Goal: Information Seeking & Learning: Learn about a topic

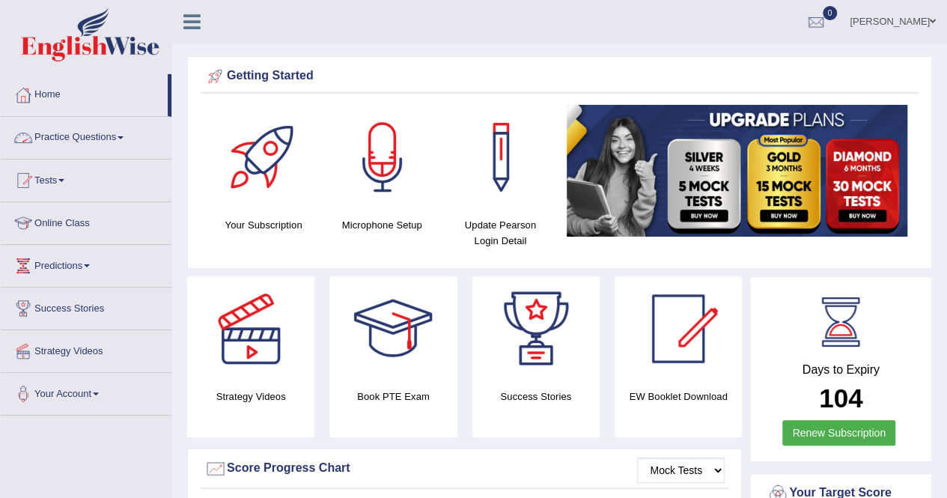
click at [66, 133] on link "Practice Questions" at bounding box center [86, 135] width 171 height 37
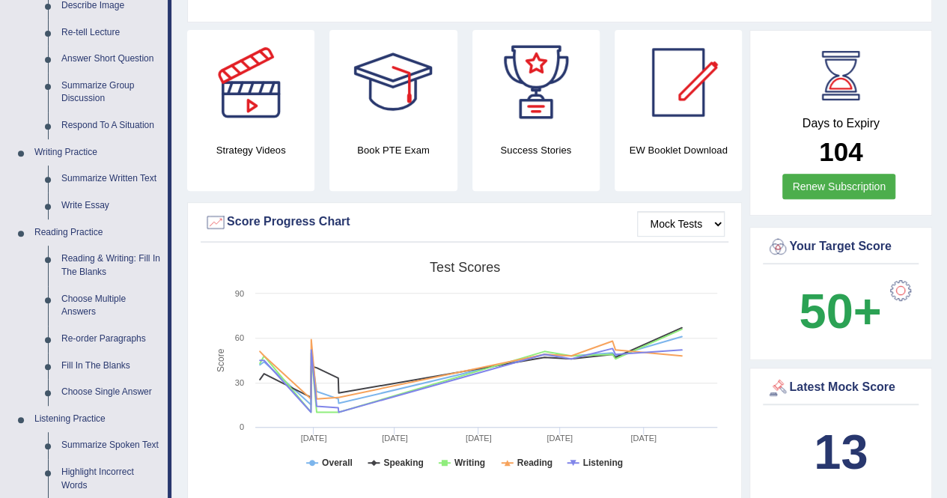
scroll to position [238, 0]
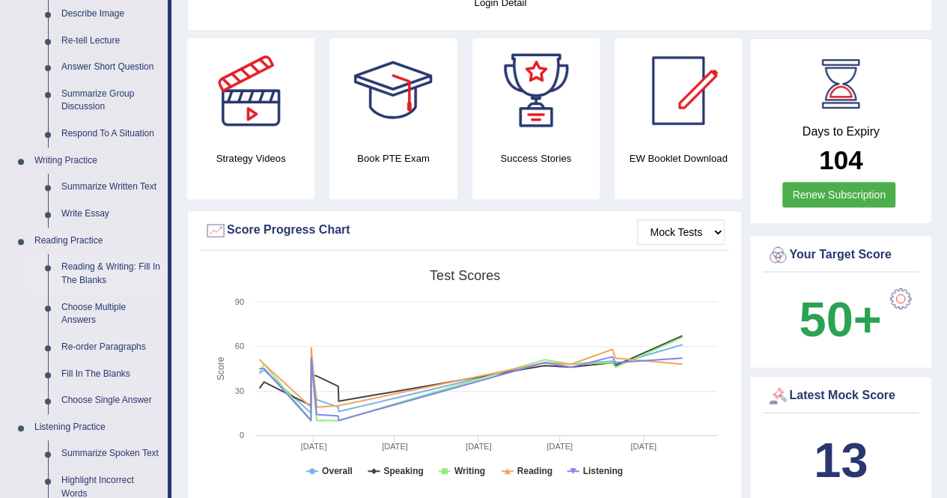
click at [79, 267] on link "Reading & Writing: Fill In The Blanks" at bounding box center [111, 274] width 113 height 40
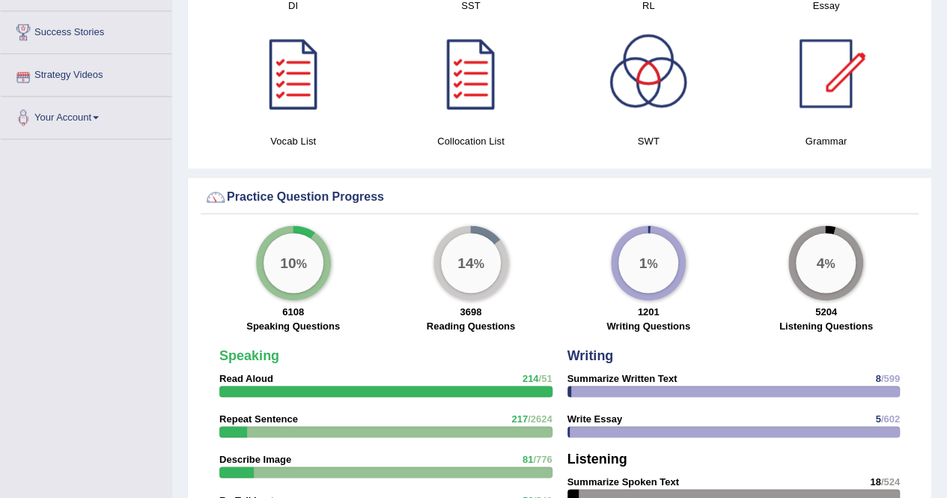
scroll to position [988, 0]
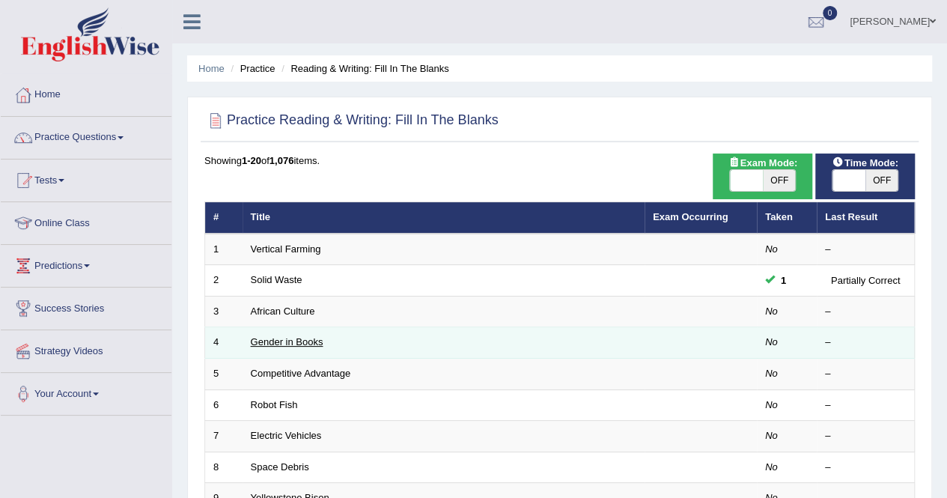
click at [273, 336] on link "Gender in Books" at bounding box center [287, 341] width 73 height 11
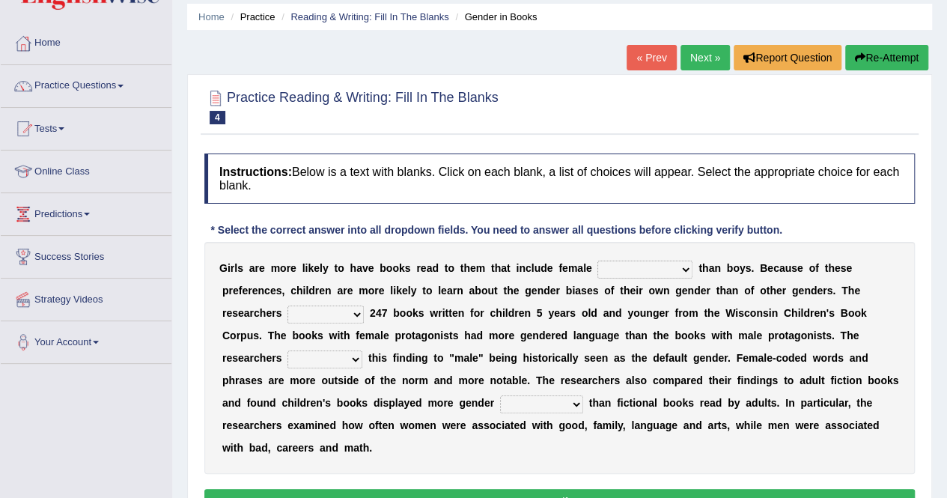
scroll to position [54, 0]
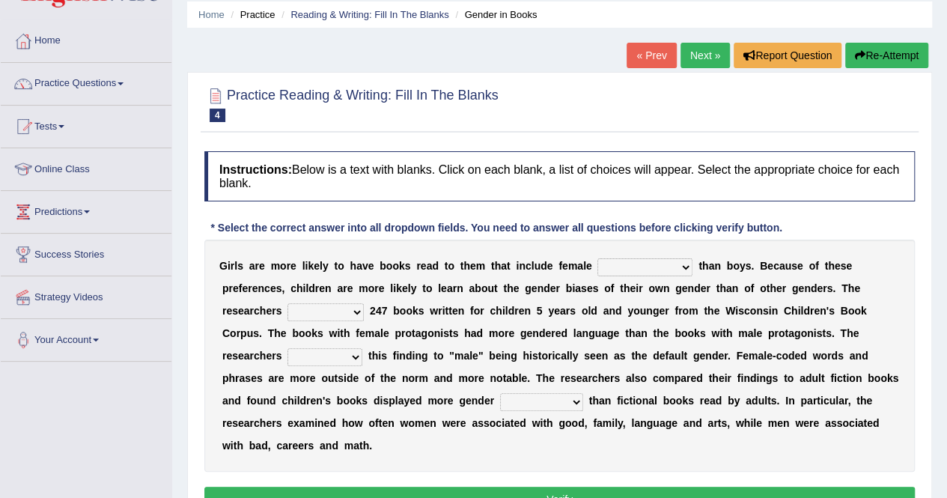
click at [686, 263] on select "protagonists cosmogonists agonists expressionists" at bounding box center [644, 267] width 95 height 18
select select "protagonists"
click at [597, 258] on select "protagonists cosmogonists agonists expressionists" at bounding box center [644, 267] width 95 height 18
click at [353, 313] on select "hydrolyzed paralyzed catalyzed analyzed" at bounding box center [325, 312] width 76 height 18
click at [360, 305] on select "hydrolyzed paralyzed catalyzed analyzed" at bounding box center [325, 312] width 76 height 18
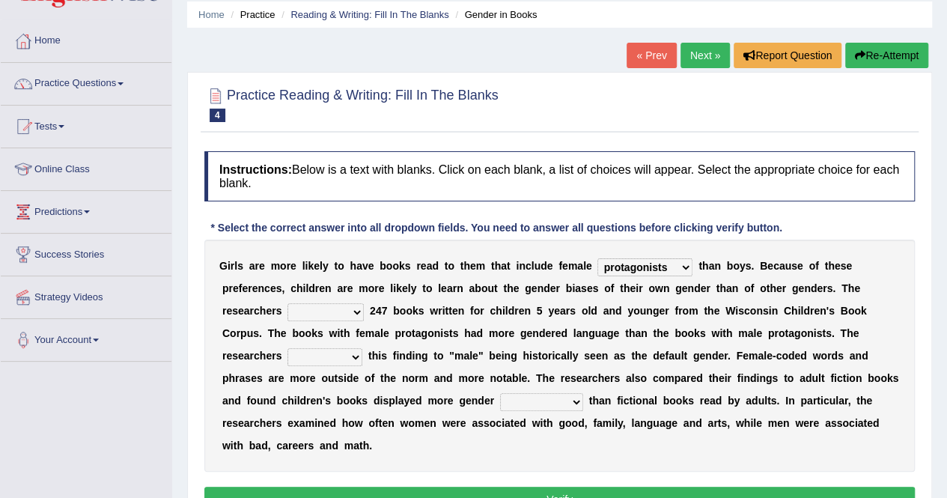
click at [571, 402] on select "stereotypes teletypes prototypes electrotypes" at bounding box center [541, 402] width 83 height 18
click at [703, 45] on link "Next »" at bounding box center [704, 55] width 49 height 25
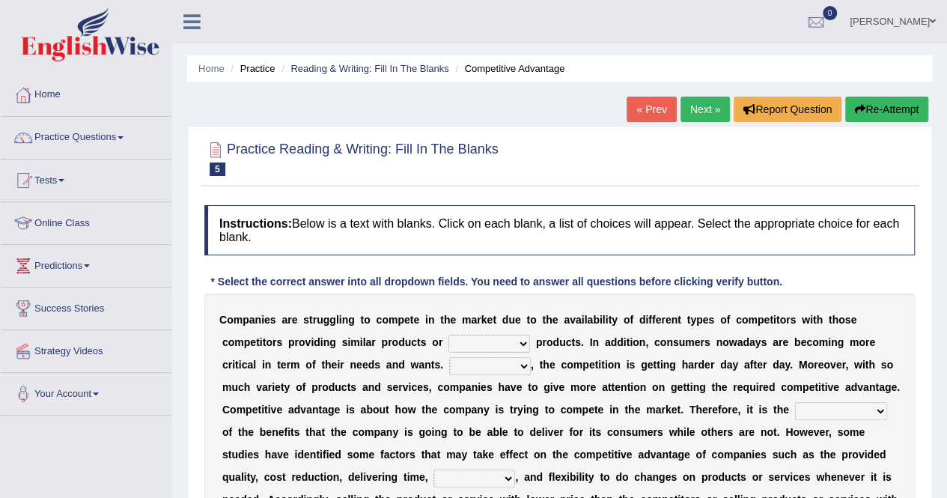
click at [514, 351] on div "C o m p a n i e s a r e s t r u g g l i n g t o c o m p e t e i n t h e m a r k…" at bounding box center [559, 420] width 710 height 254
click at [518, 342] on select "constitution restitution substitution institution" at bounding box center [489, 344] width 82 height 18
select select "institution"
click at [448, 335] on select "constitution restitution substitution institution" at bounding box center [489, 344] width 82 height 18
click at [525, 370] on select "However Instead Additionally Therefore" at bounding box center [490, 366] width 82 height 18
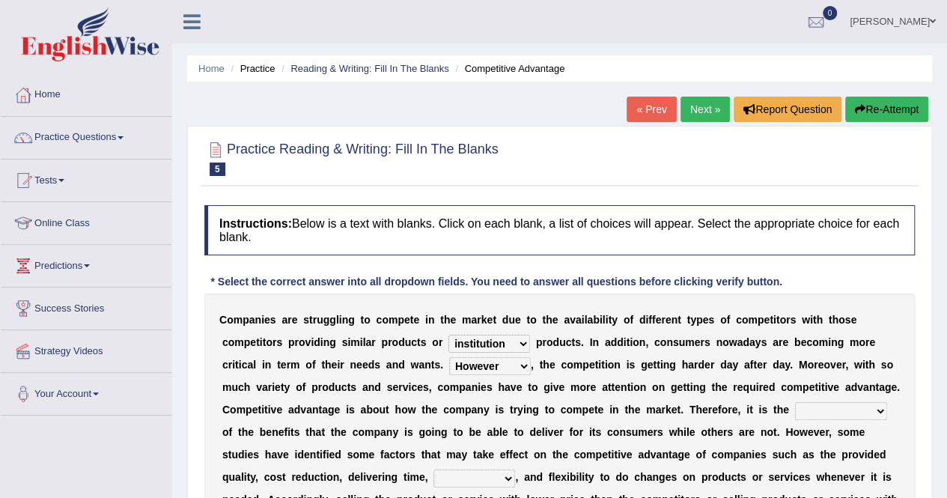
click at [449, 357] on select "However Instead Additionally Therefore" at bounding box center [490, 366] width 82 height 18
click at [515, 367] on select "However Instead Additionally Therefore" at bounding box center [490, 366] width 82 height 18
select select "Additionally"
click at [449, 357] on select "However Instead Additionally Therefore" at bounding box center [490, 366] width 82 height 18
click at [500, 482] on select "captivation aggregation deprivation innovation" at bounding box center [474, 478] width 82 height 18
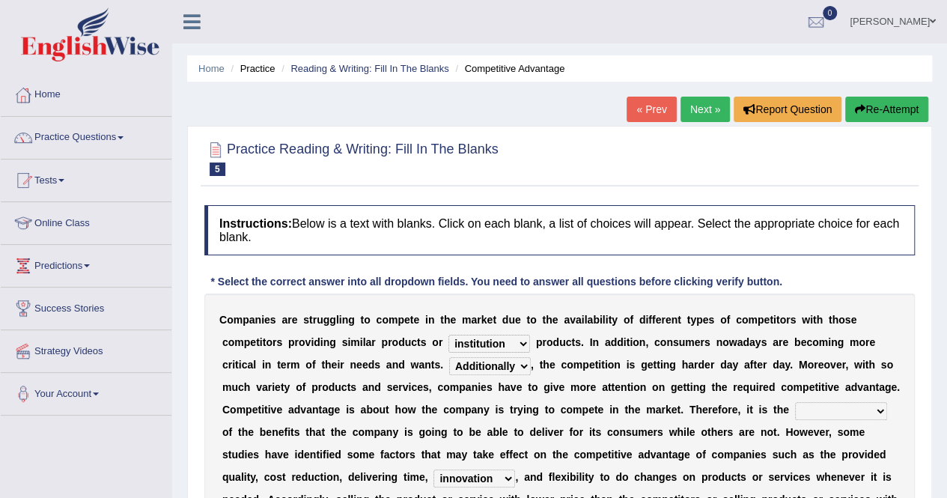
click at [433, 469] on select "captivation aggregation deprivation innovation" at bounding box center [474, 478] width 82 height 18
click at [498, 478] on select "captivation aggregation deprivation innovation" at bounding box center [474, 478] width 82 height 18
select select "deprivation"
click at [433, 469] on select "captivation aggregation deprivation innovation" at bounding box center [474, 478] width 82 height 18
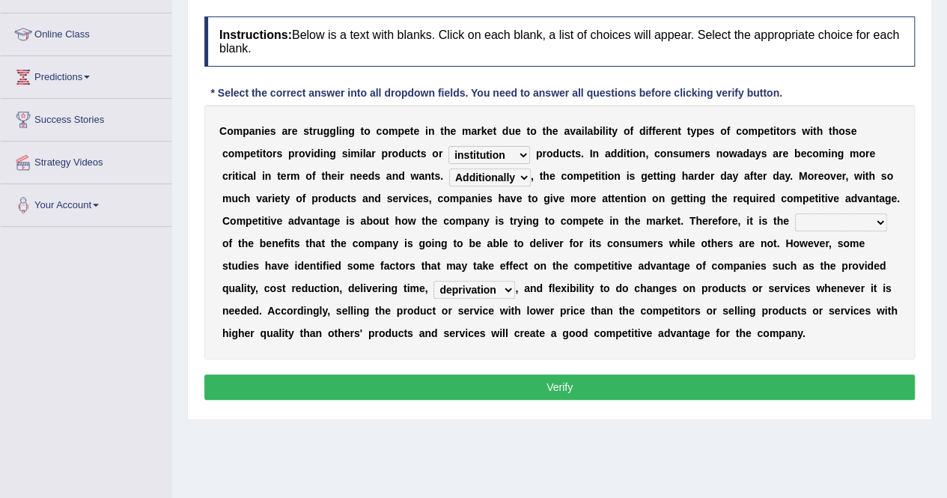
scroll to position [190, 0]
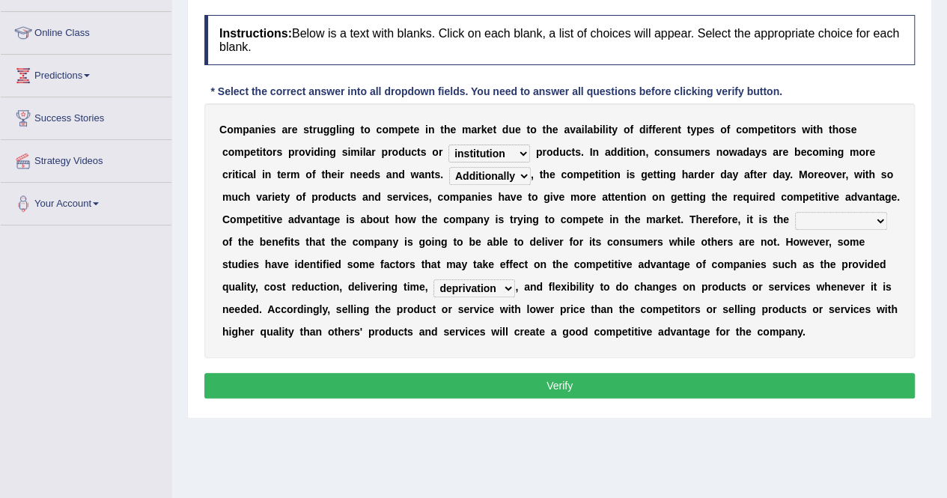
click at [856, 223] on select "dissemination ordination determination incarnation" at bounding box center [841, 221] width 92 height 18
select select "dissemination"
click at [795, 212] on select "dissemination ordination determination incarnation" at bounding box center [841, 221] width 92 height 18
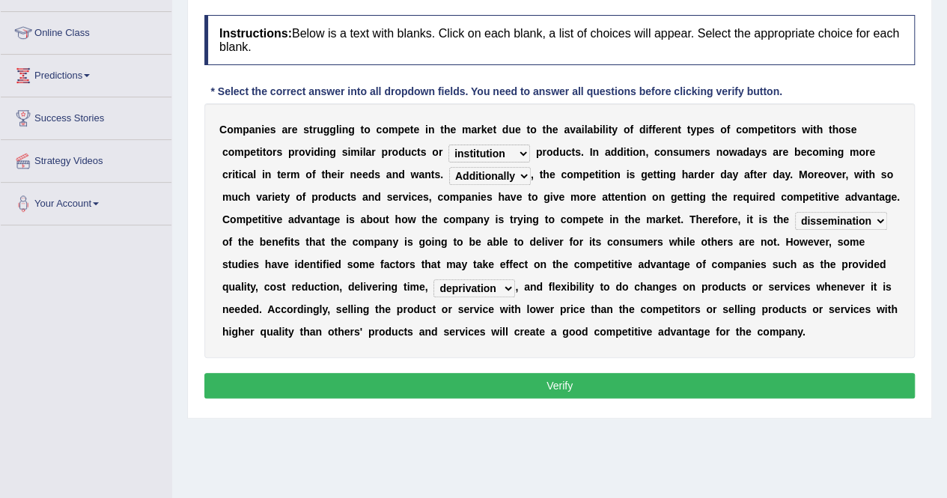
click at [808, 378] on button "Verify" at bounding box center [559, 385] width 710 height 25
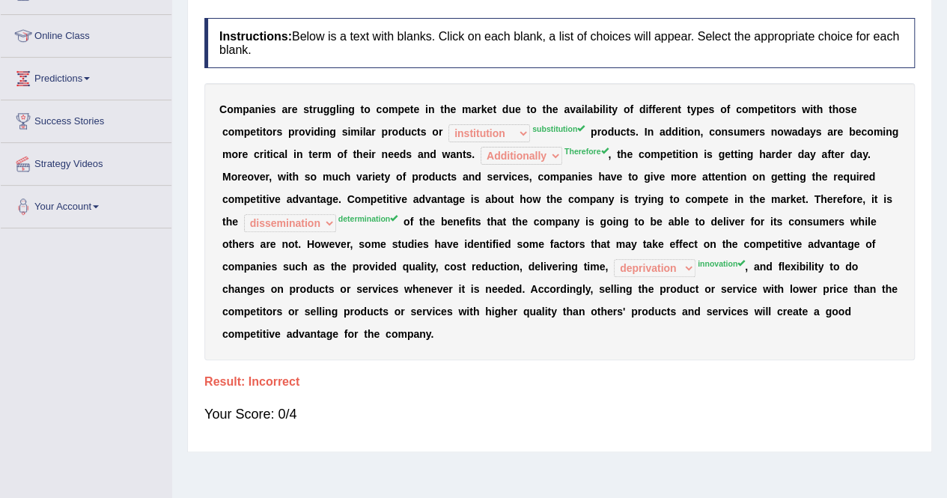
scroll to position [0, 0]
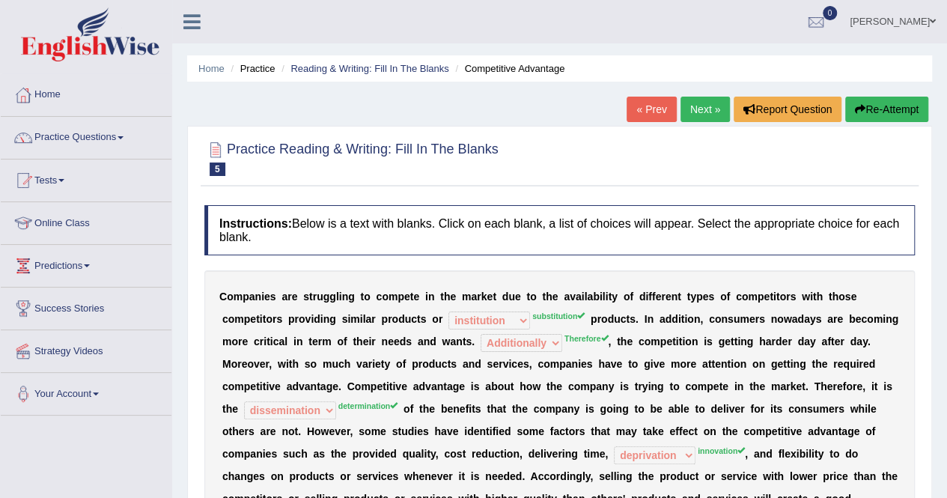
click at [706, 115] on link "Next »" at bounding box center [704, 109] width 49 height 25
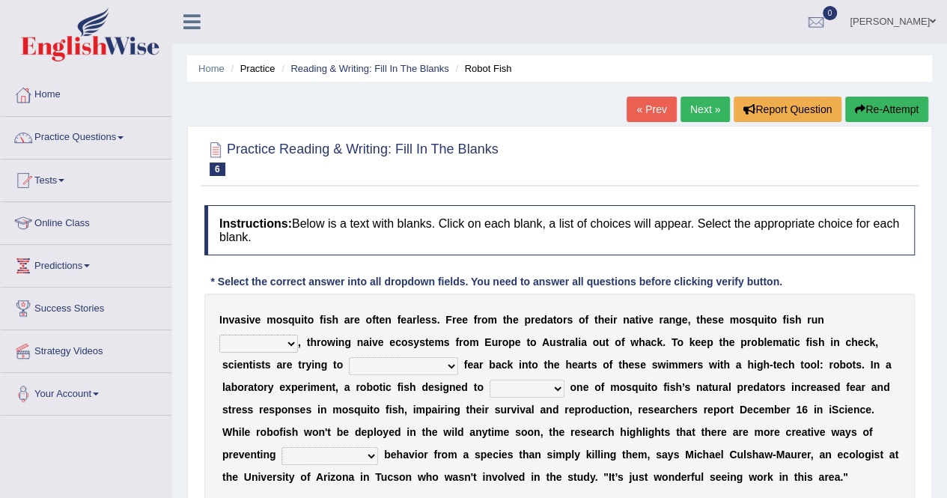
click at [695, 103] on link "Next »" at bounding box center [704, 109] width 49 height 25
click at [703, 107] on link "Next »" at bounding box center [704, 109] width 49 height 25
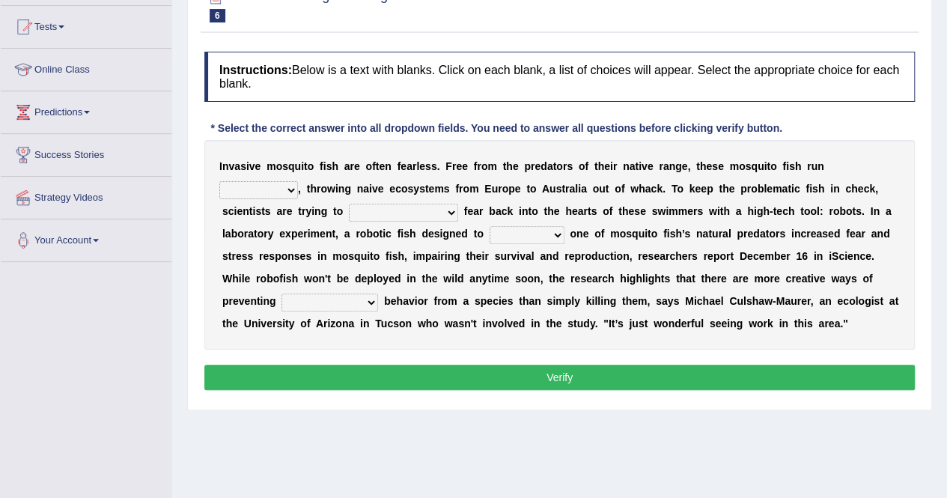
scroll to position [179, 0]
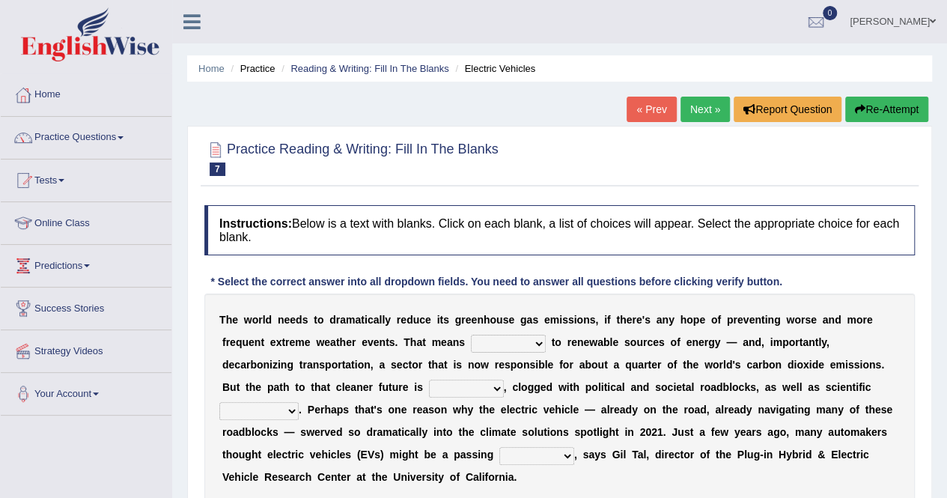
click at [705, 116] on link "Next »" at bounding box center [704, 109] width 49 height 25
click at [703, 109] on link "Next »" at bounding box center [704, 109] width 49 height 25
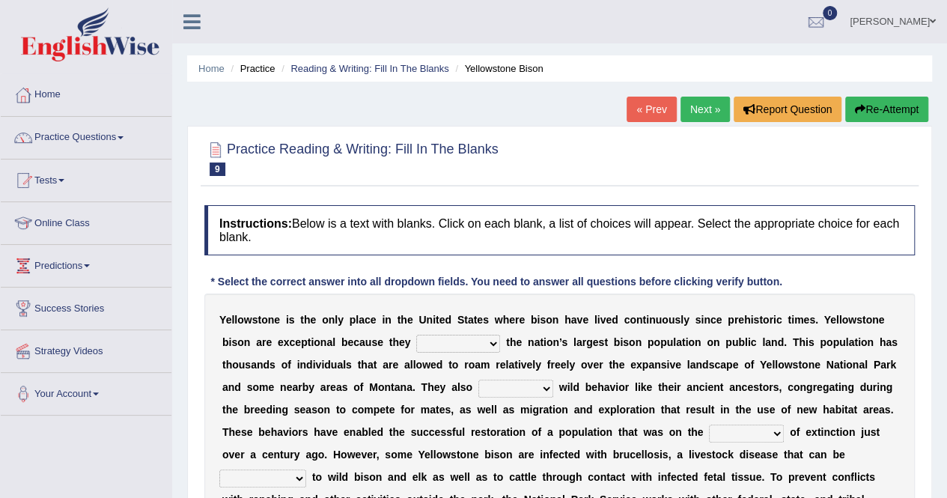
click at [491, 342] on select "congregate comprise consist compromise" at bounding box center [458, 344] width 84 height 18
select select "consist"
click at [416, 335] on select "congregate comprise consist compromise" at bounding box center [458, 344] width 84 height 18
